Goal: Information Seeking & Learning: Learn about a topic

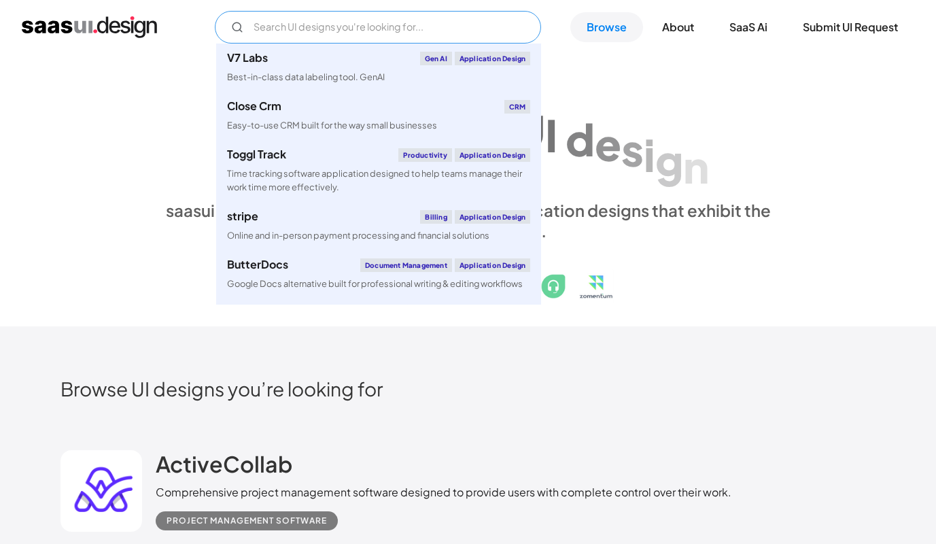
click at [312, 43] on div "V7 Labs Gen AI Application Design Best-in-class data labeling tool. GenAI Close…" at bounding box center [468, 27] width 936 height 54
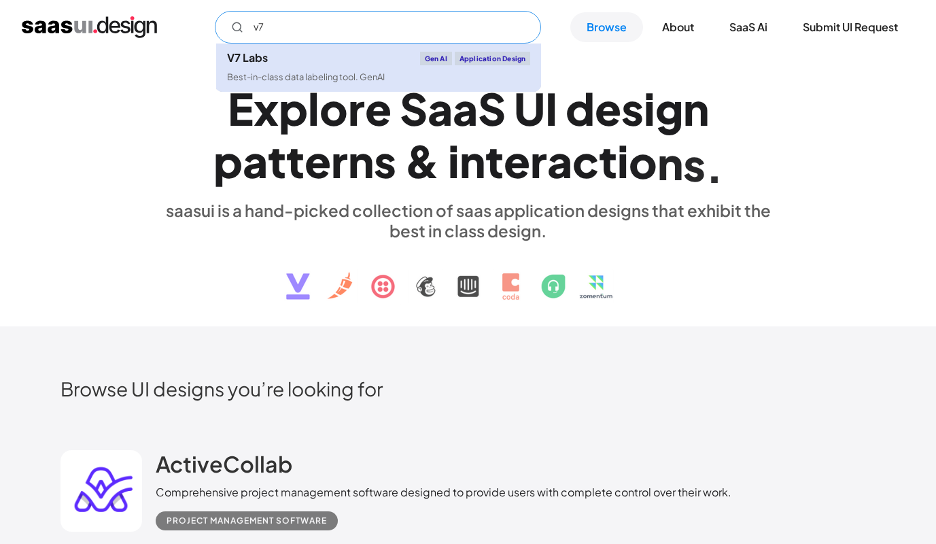
click at [301, 71] on div "Best-in-class data labeling tool. GenAI" at bounding box center [306, 77] width 158 height 13
type input "v7"
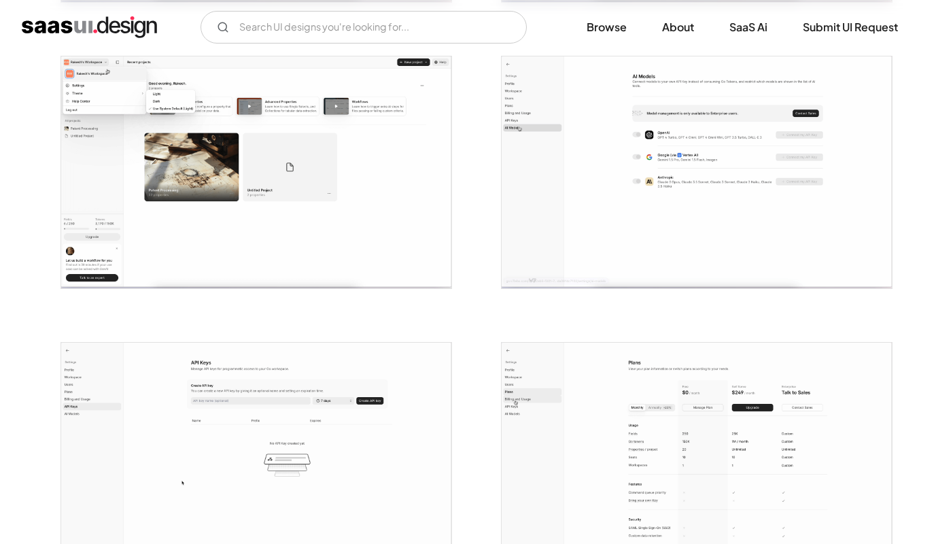
scroll to position [999, 0]
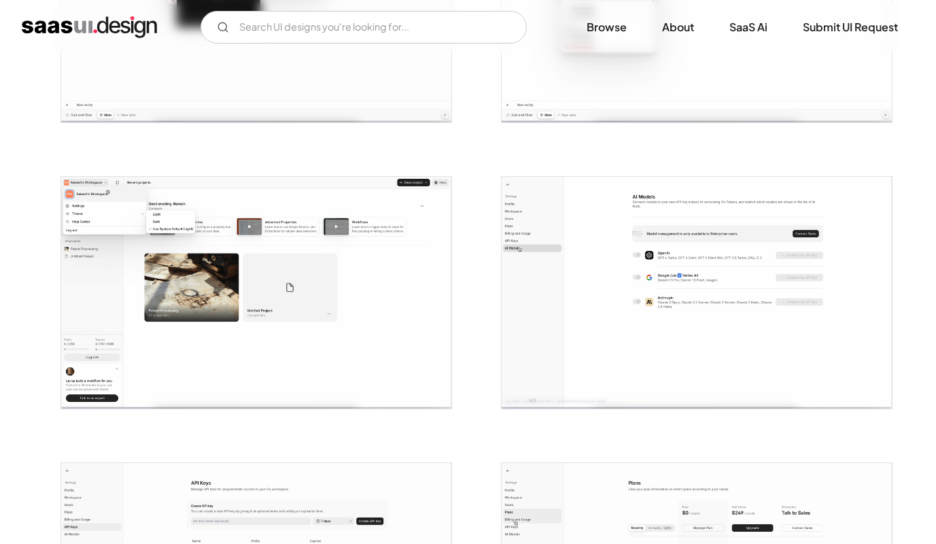
click at [662, 235] on img "open lightbox" at bounding box center [697, 293] width 390 height 232
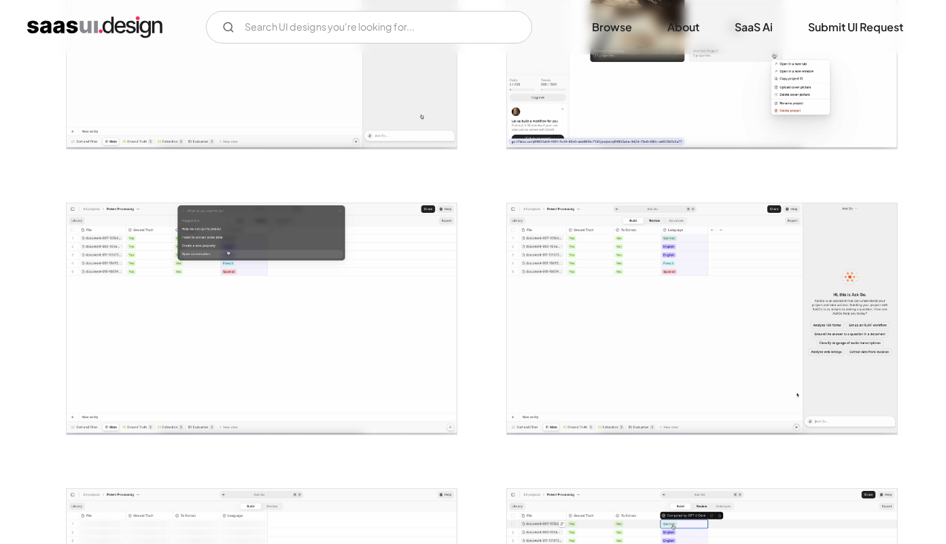
scroll to position [2125, 0]
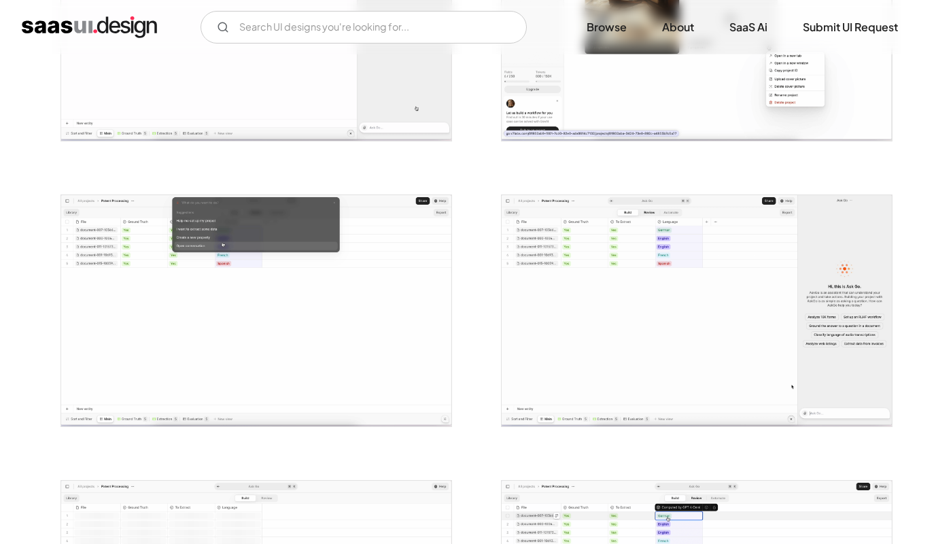
click at [662, 235] on img "open lightbox" at bounding box center [697, 311] width 390 height 232
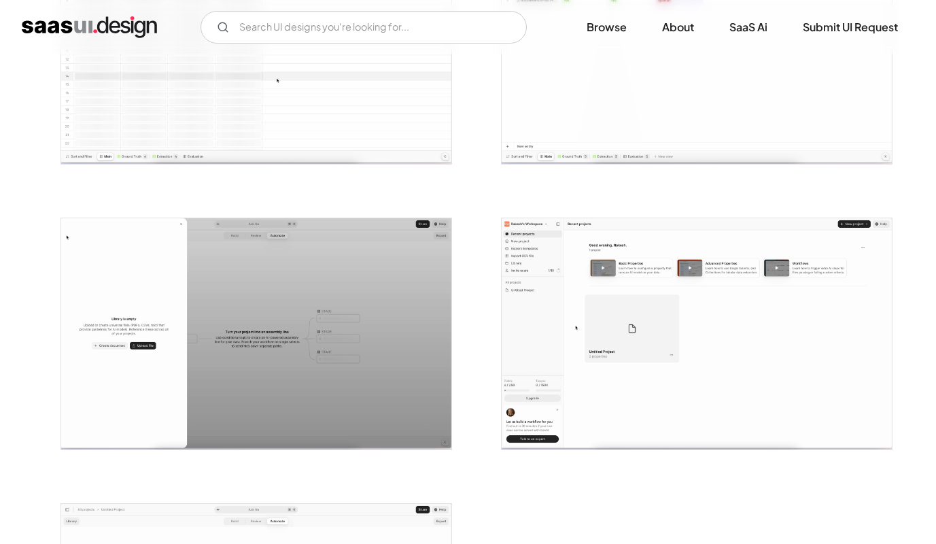
scroll to position [2443, 0]
